Goal: Transaction & Acquisition: Obtain resource

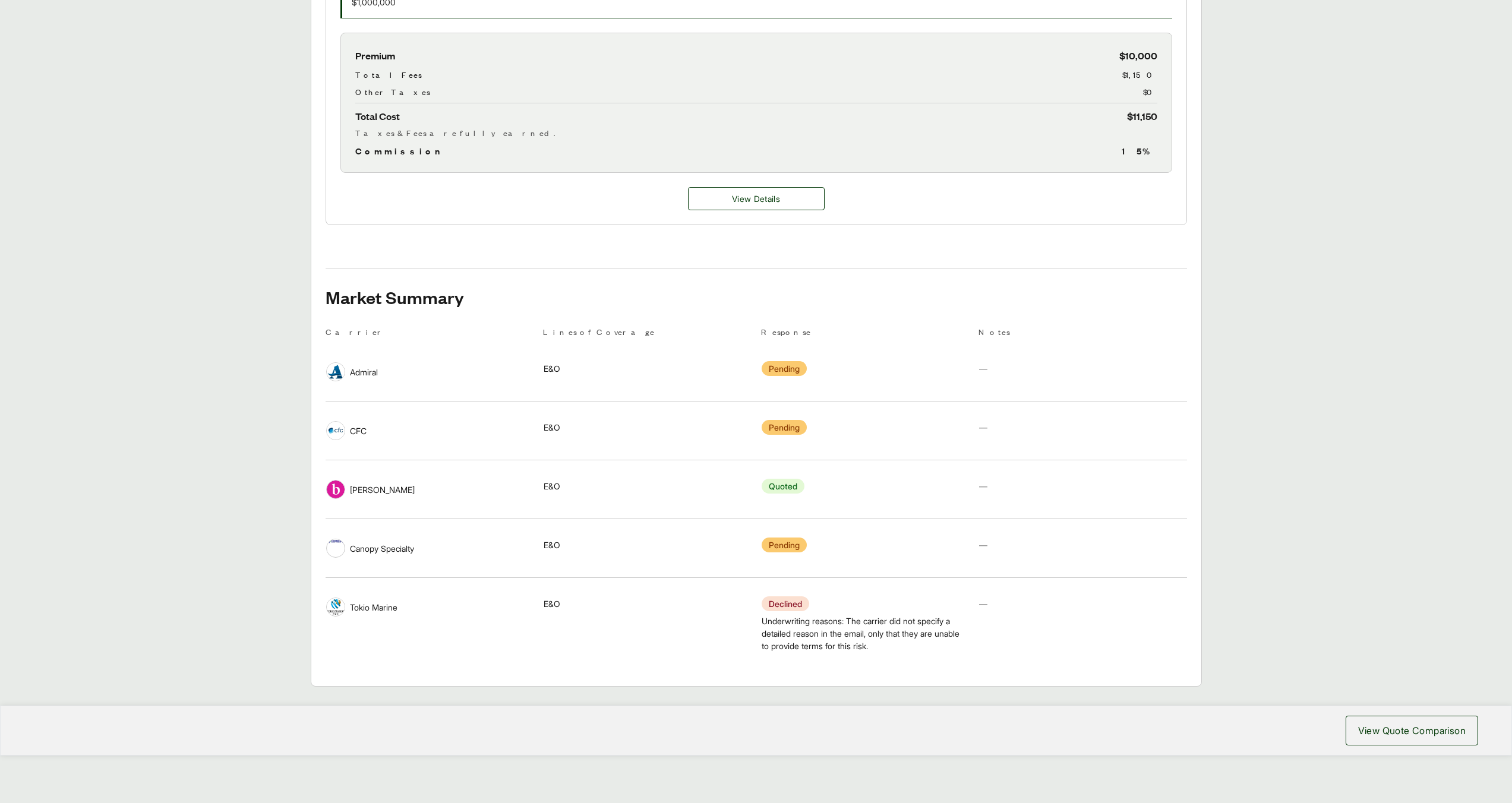
scroll to position [136, 0]
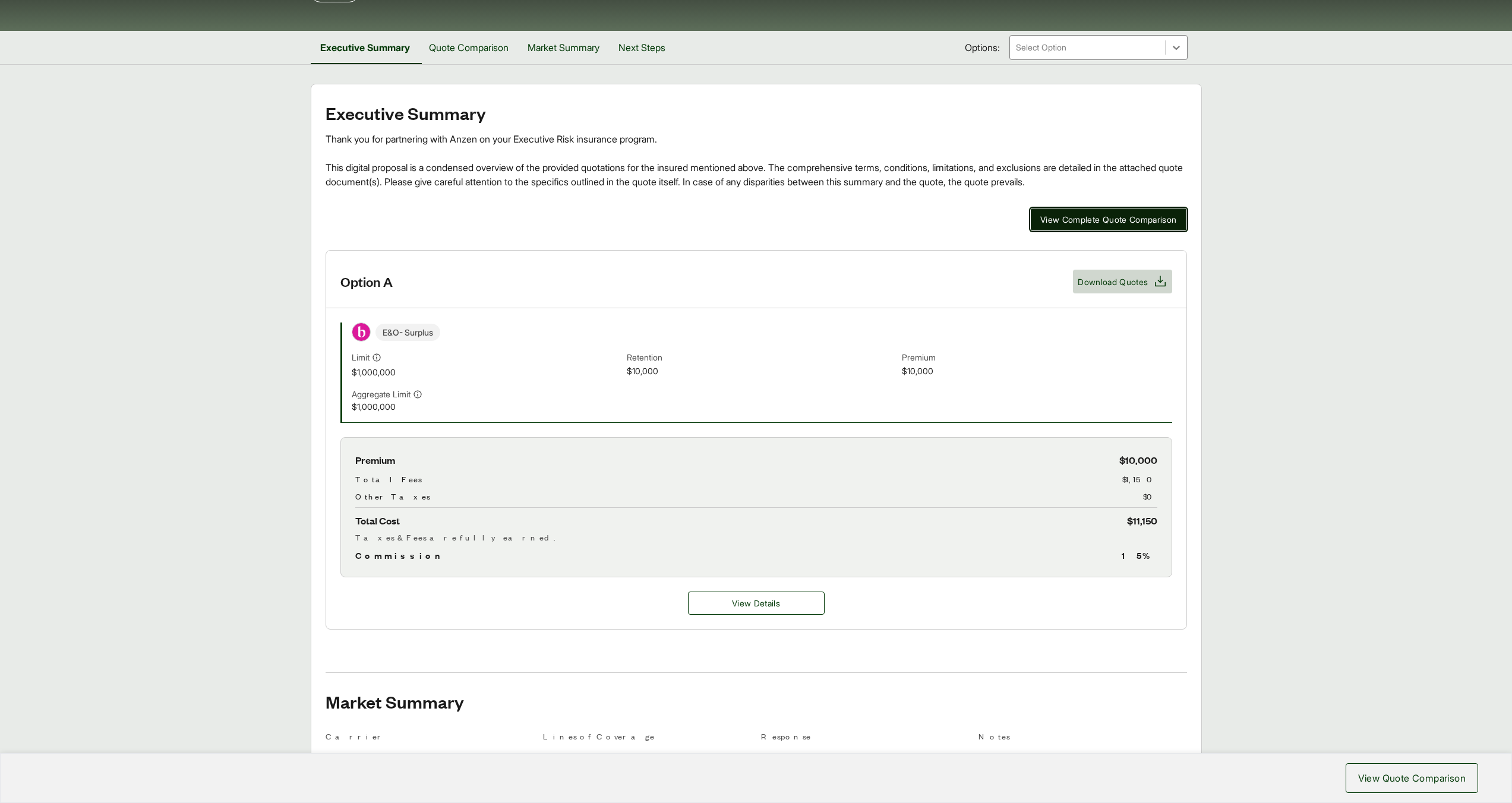
click at [1105, 220] on span "View Complete Quote Comparison" at bounding box center [1108, 219] width 137 height 12
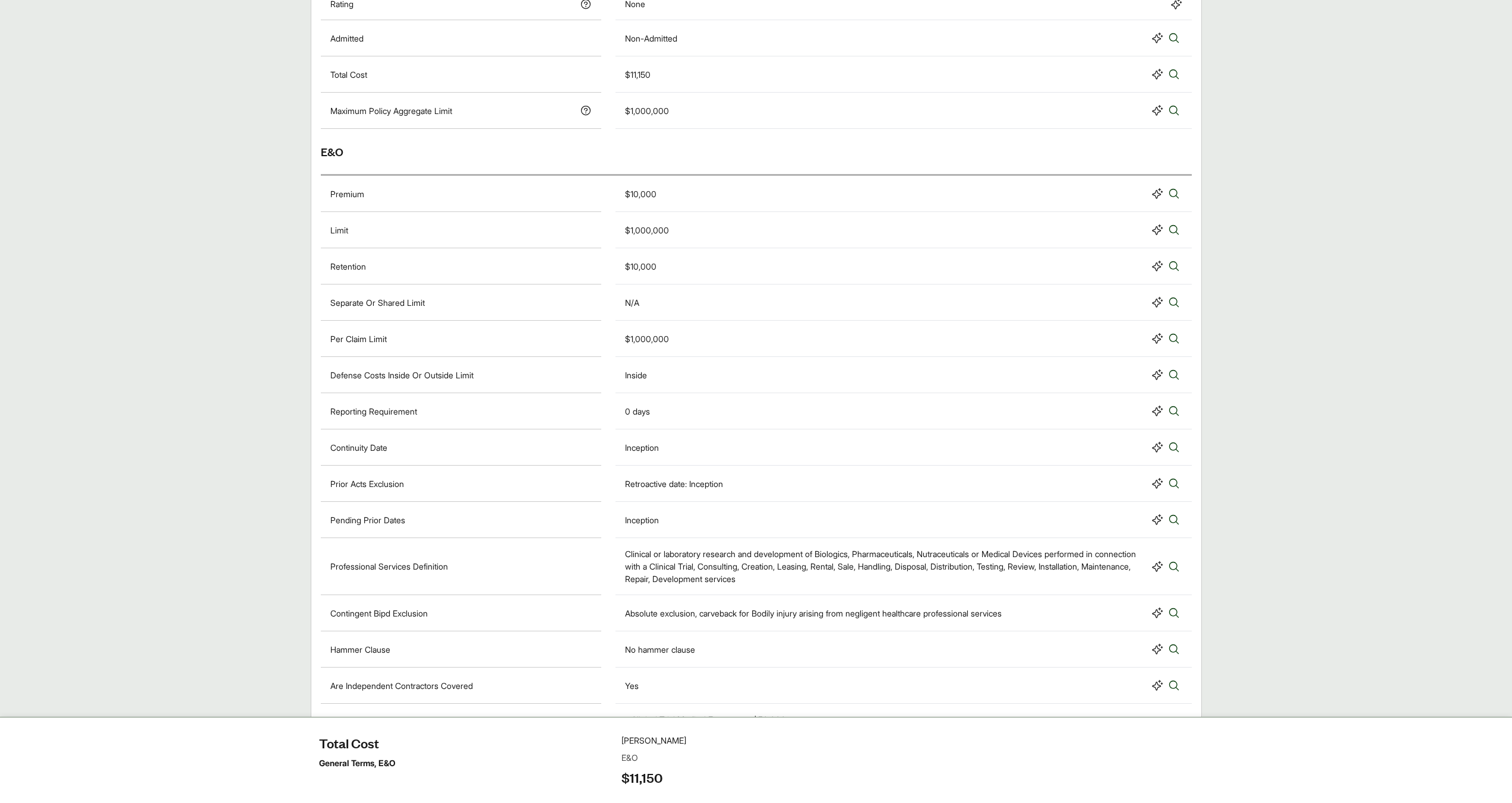
scroll to position [398, 0]
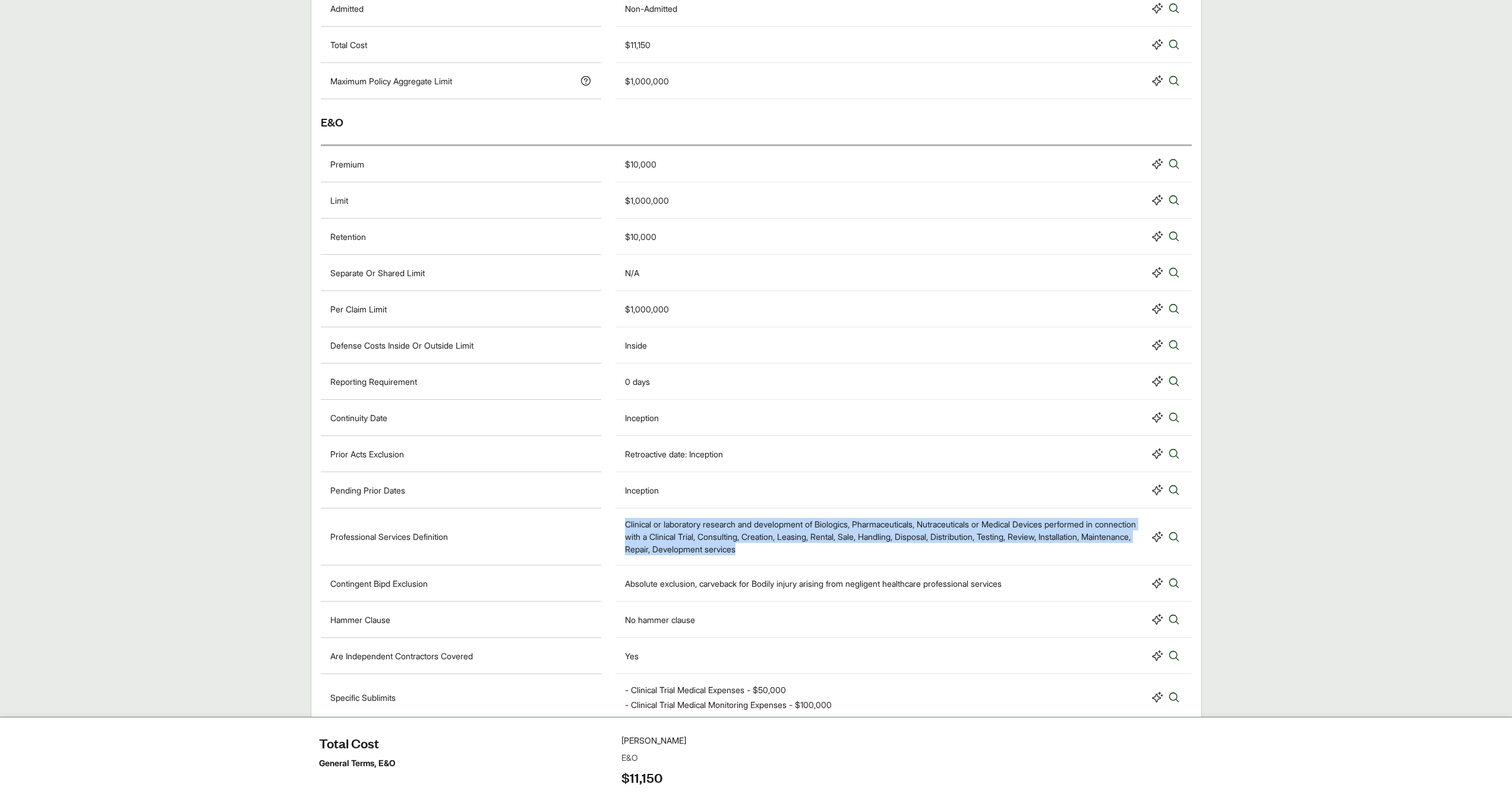
drag, startPoint x: 625, startPoint y: 519, endPoint x: 859, endPoint y: 552, distance: 236.3
click at [859, 552] on div "Clinical or laboratory research and development of Biologics, Pharmaceuticals, …" at bounding box center [885, 536] width 521 height 37
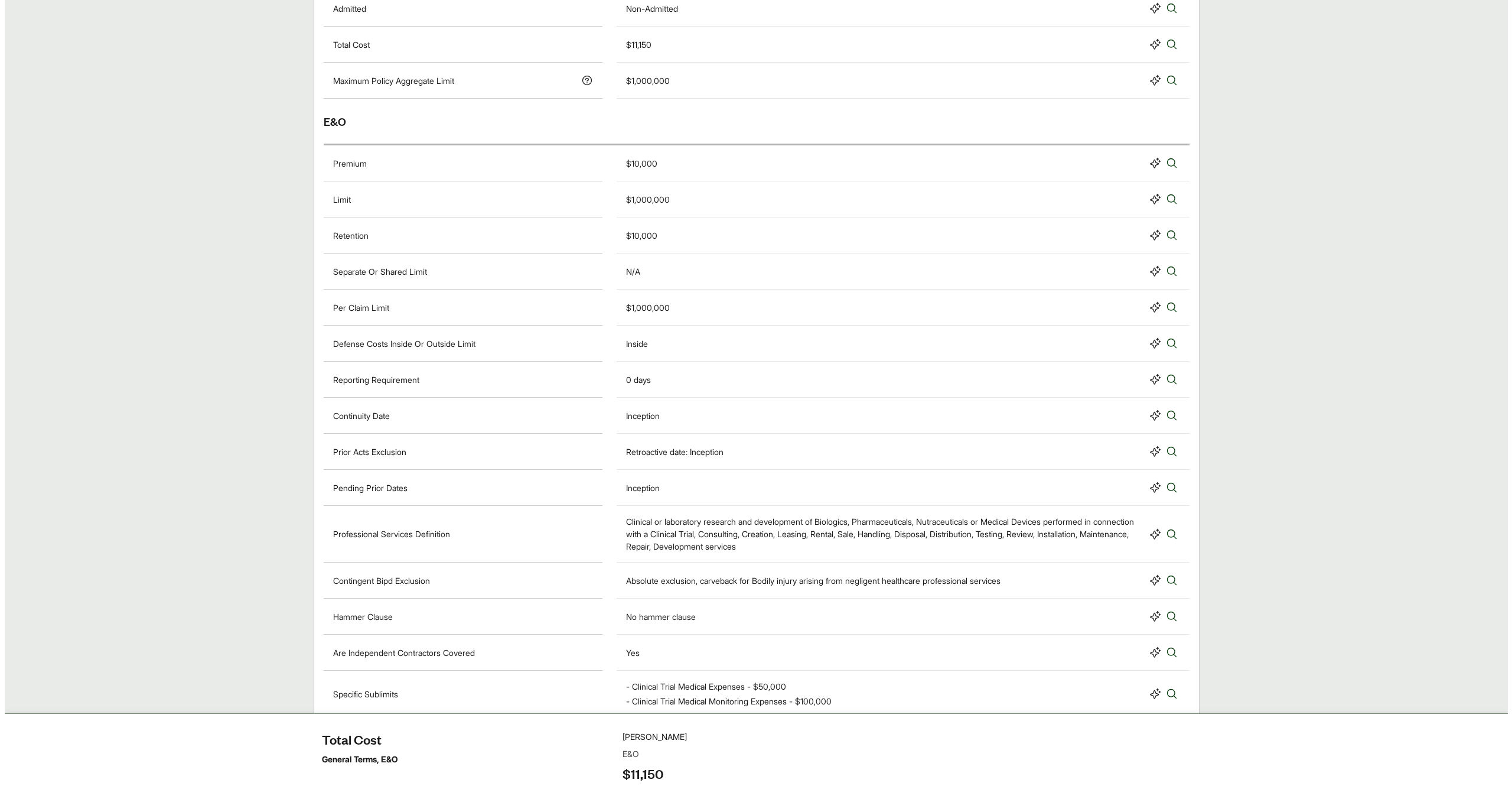
scroll to position [415, 0]
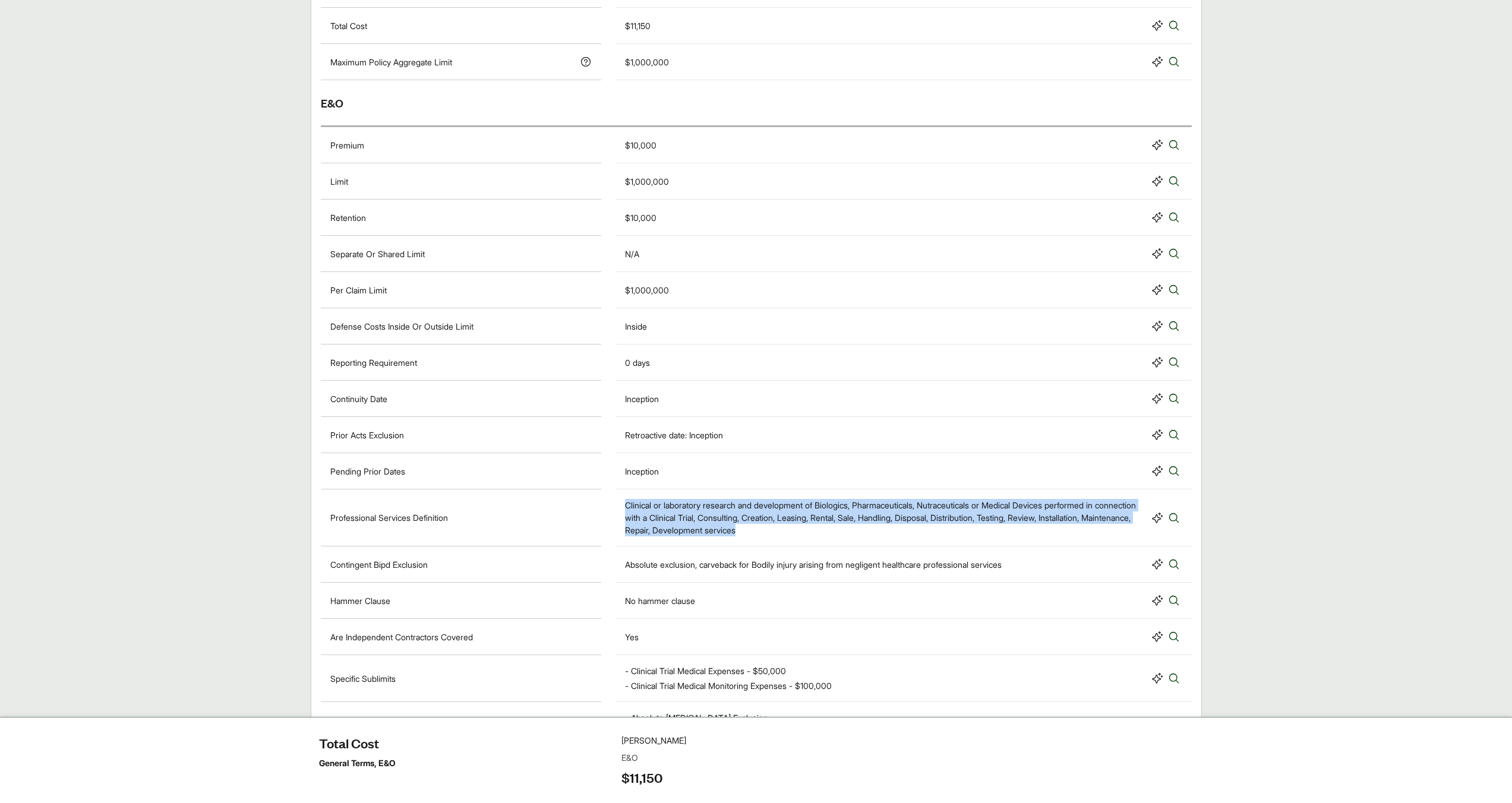
drag, startPoint x: 626, startPoint y: 503, endPoint x: 890, endPoint y: 529, distance: 265.3
click at [890, 529] on div "Clinical or laboratory research and development of Biologics, Pharmaceuticals, …" at bounding box center [885, 518] width 521 height 37
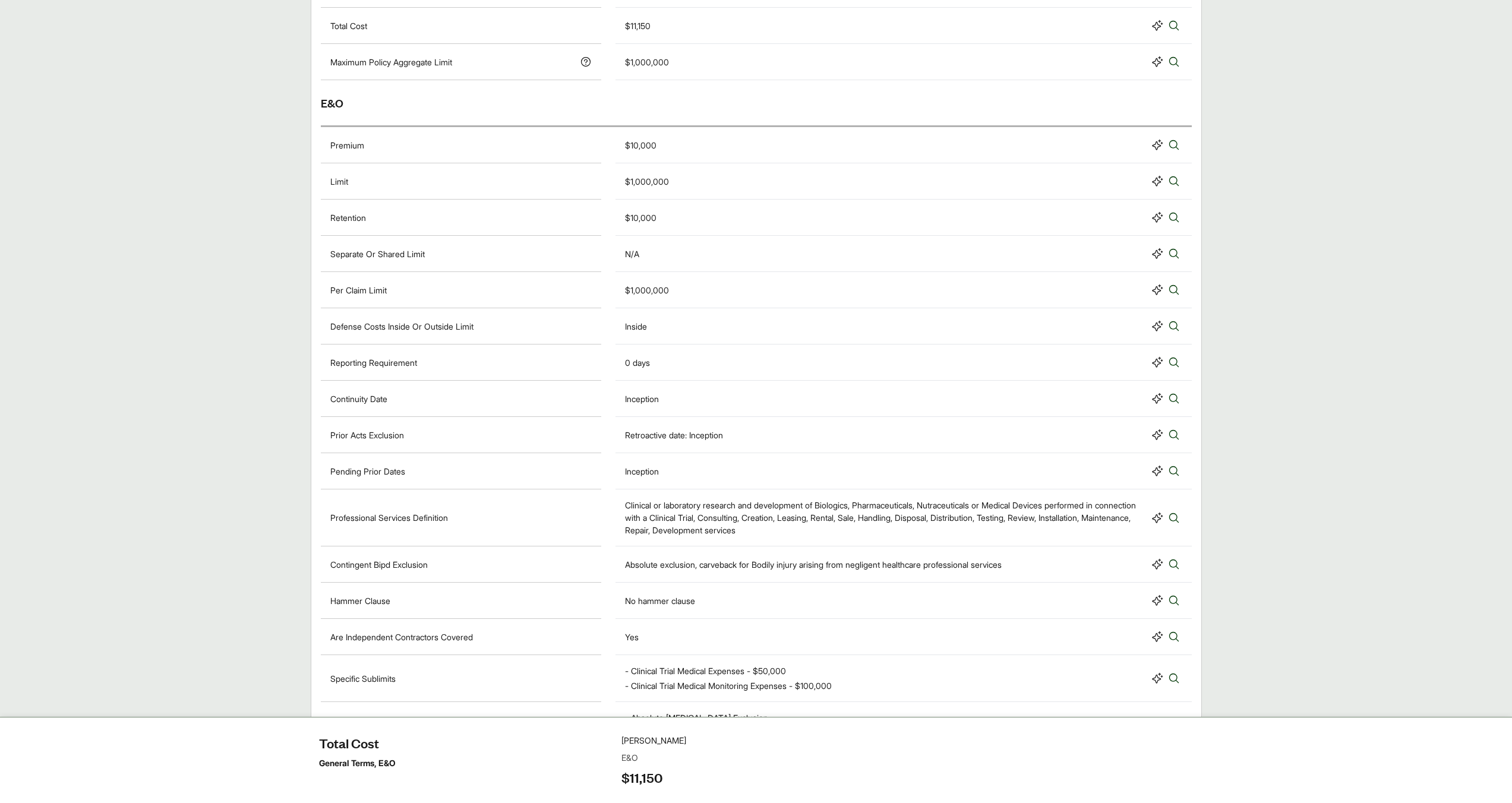
click at [890, 529] on div "Clinical or laboratory research and development of Biologics, Pharmaceuticals, …" at bounding box center [885, 518] width 521 height 37
click at [1173, 514] on icon at bounding box center [1173, 518] width 12 height 12
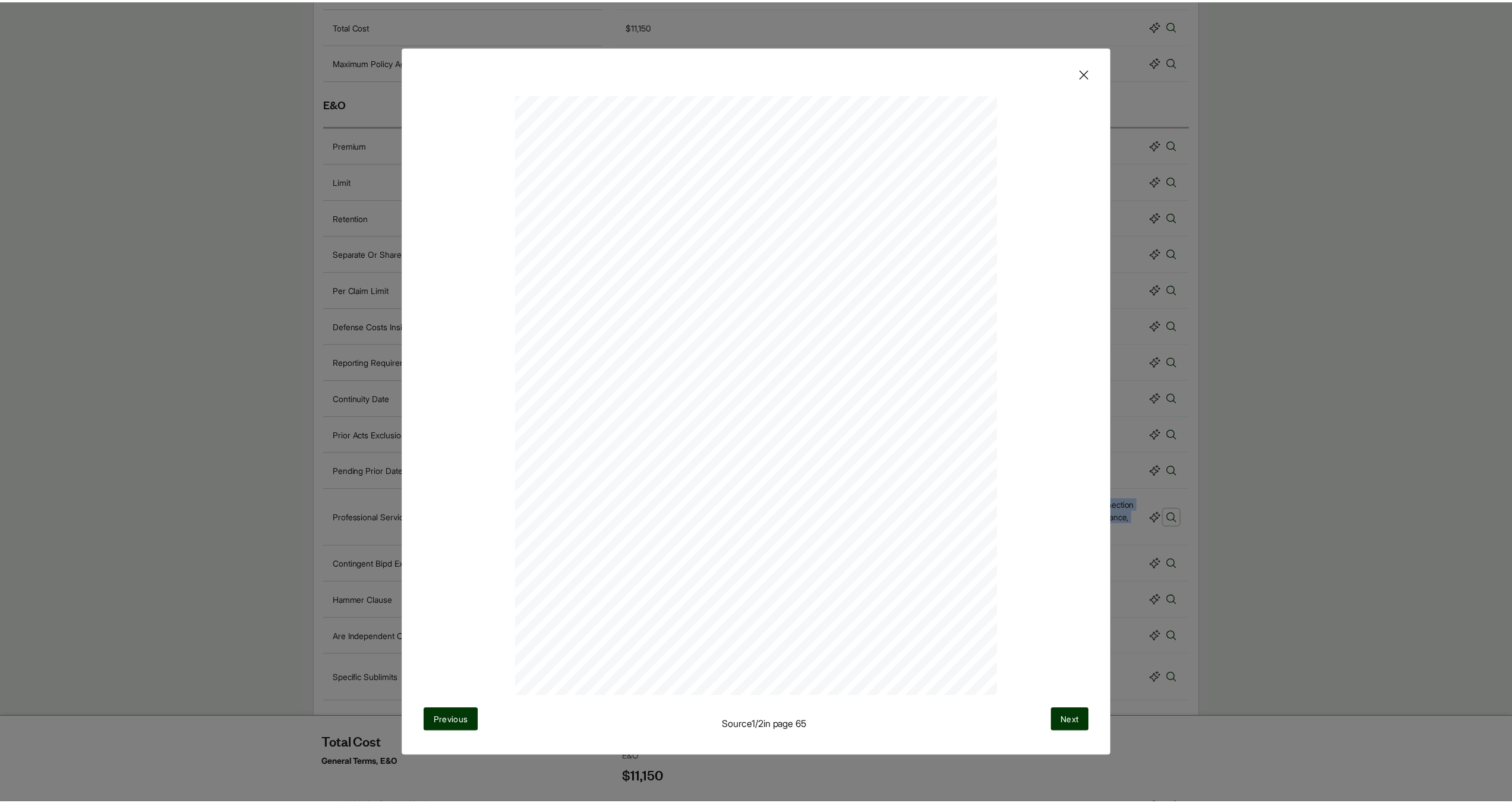
scroll to position [28, 0]
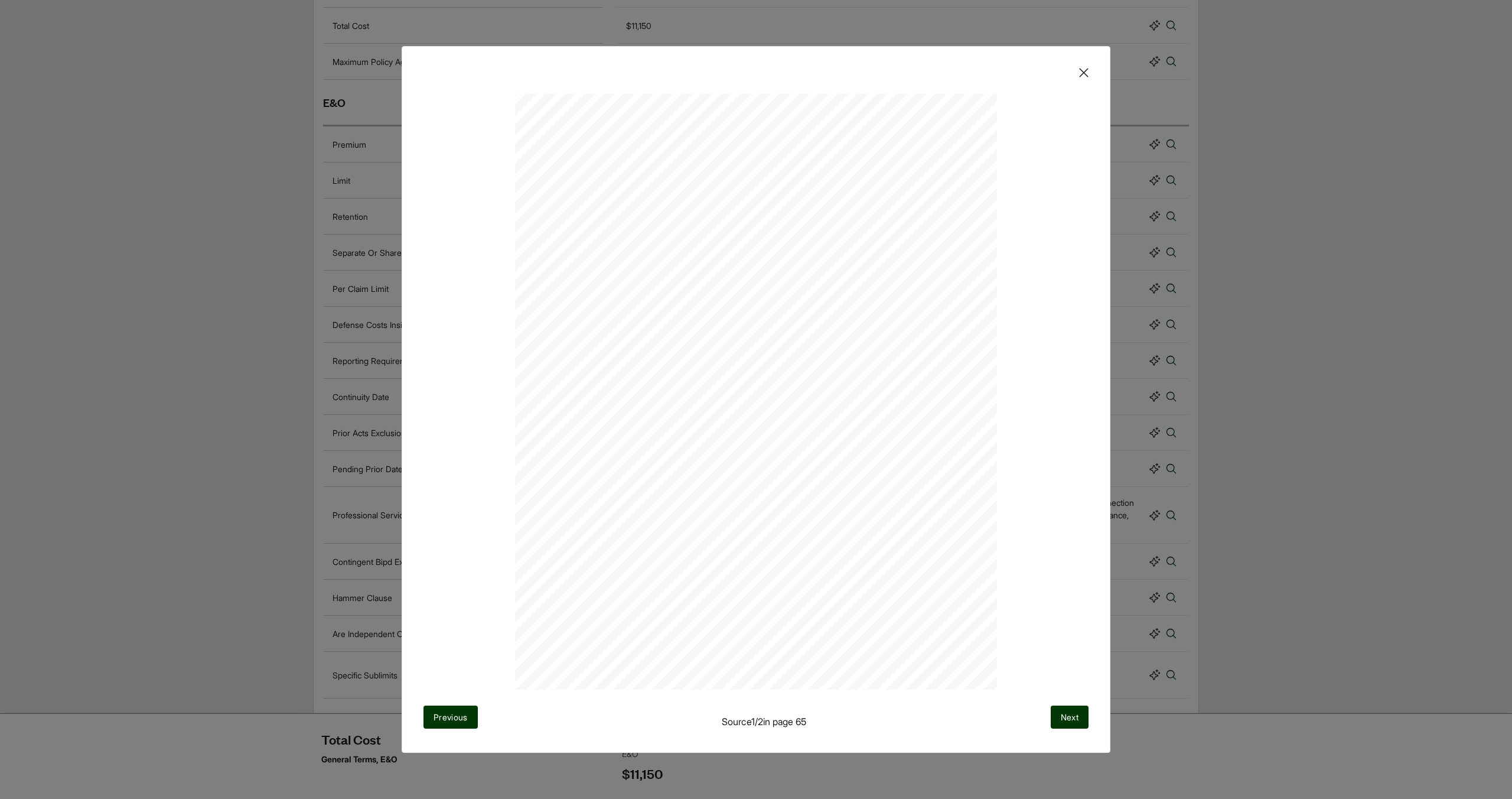
click at [1333, 601] on div "Previous Source 1 / 2 in page 65 Next" at bounding box center [756, 399] width 1512 height 799
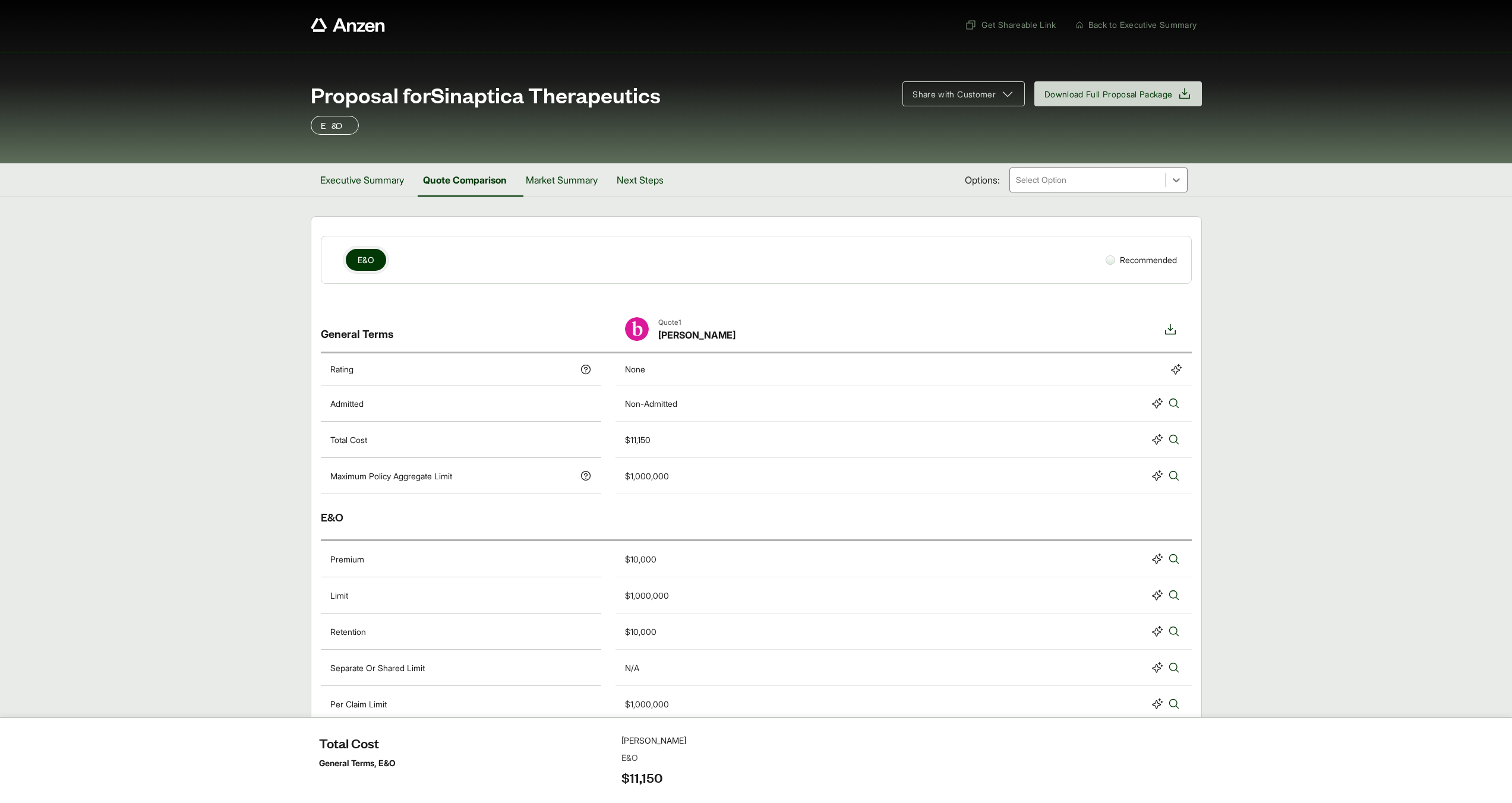
scroll to position [0, 0]
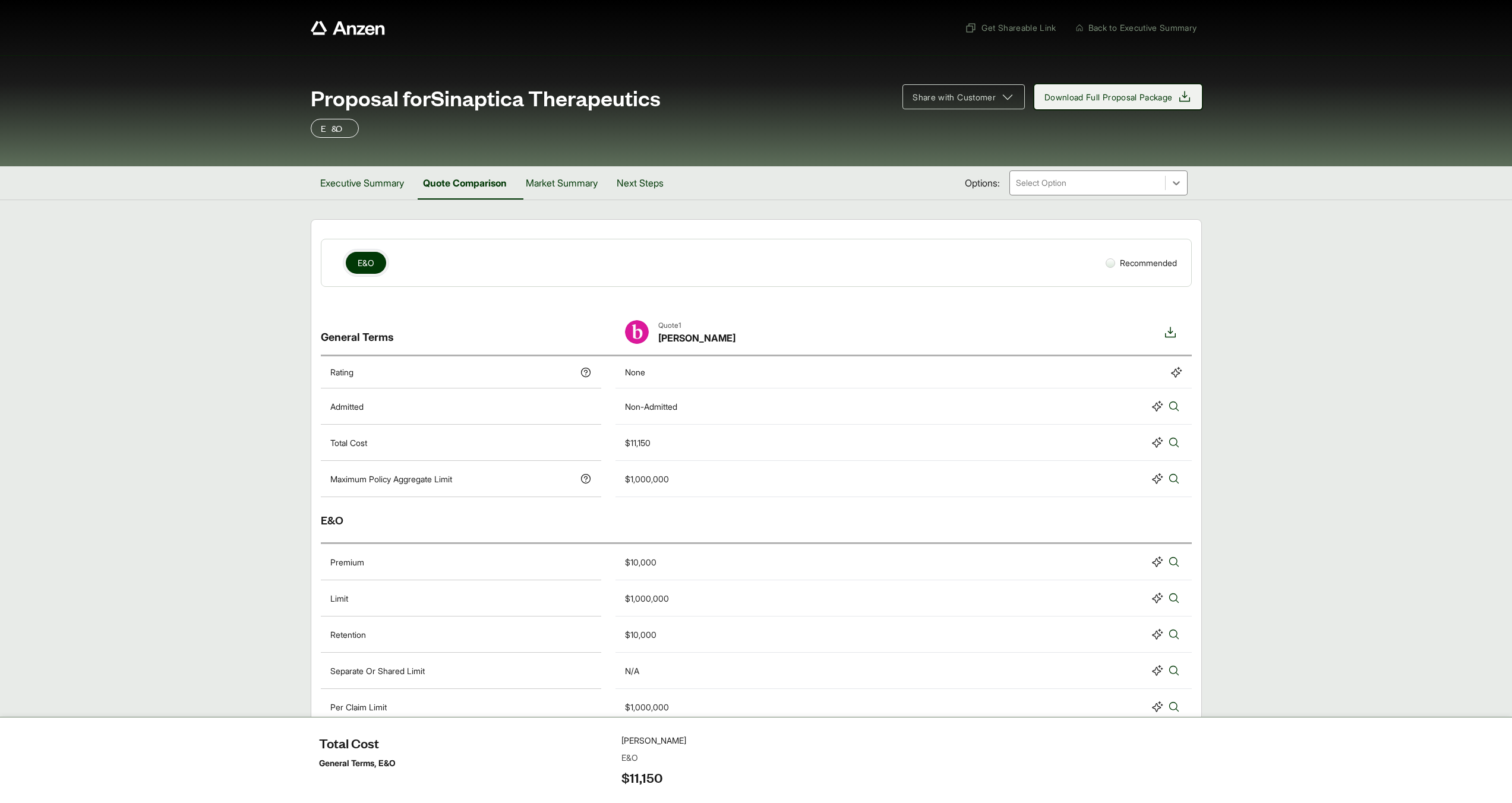
click at [1066, 103] on span "Download Full Proposal Package" at bounding box center [1118, 97] width 147 height 14
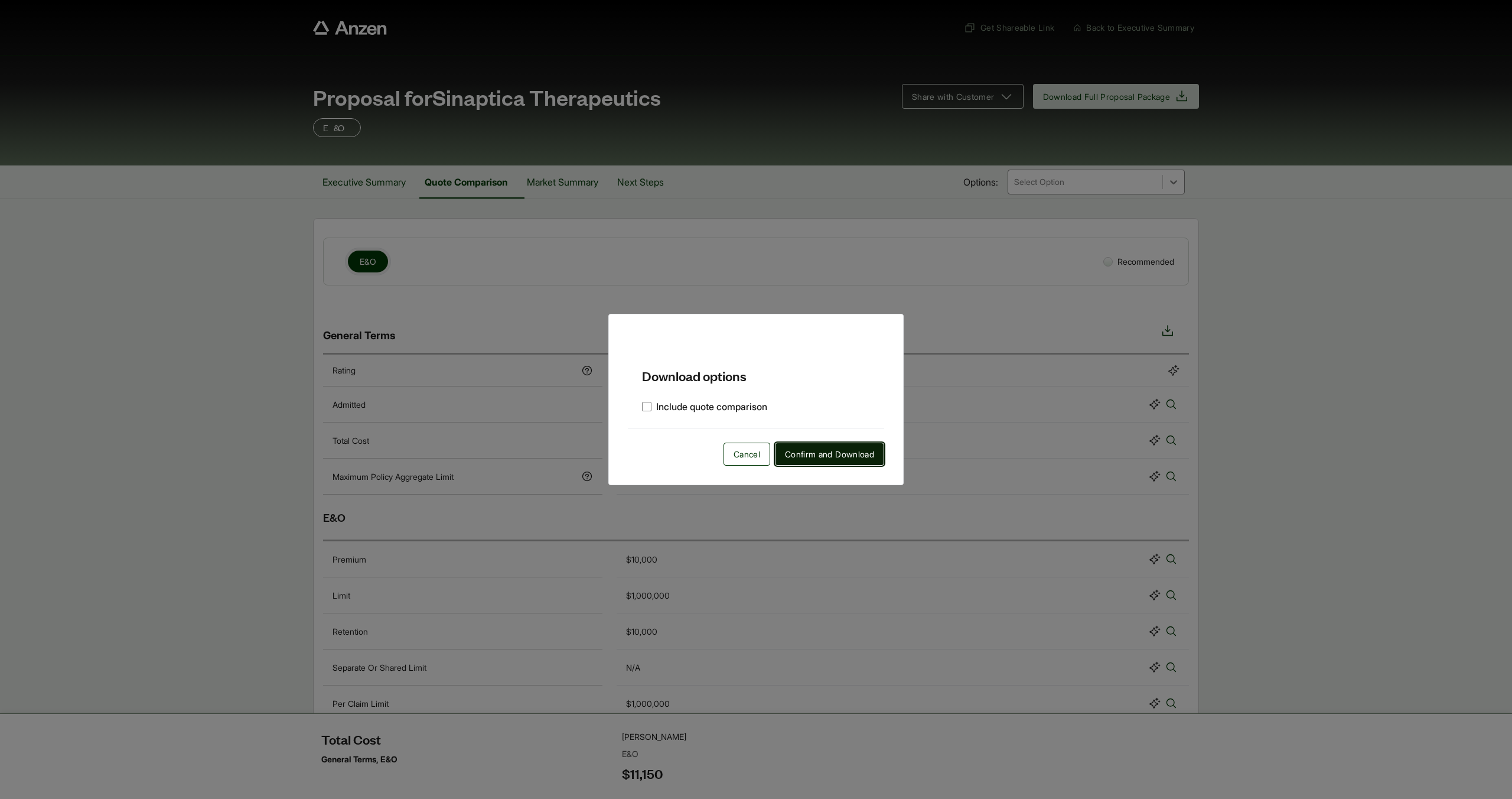
click at [821, 461] on button "Confirm and Download" at bounding box center [829, 453] width 109 height 23
